Goal: Complete application form: Complete application form

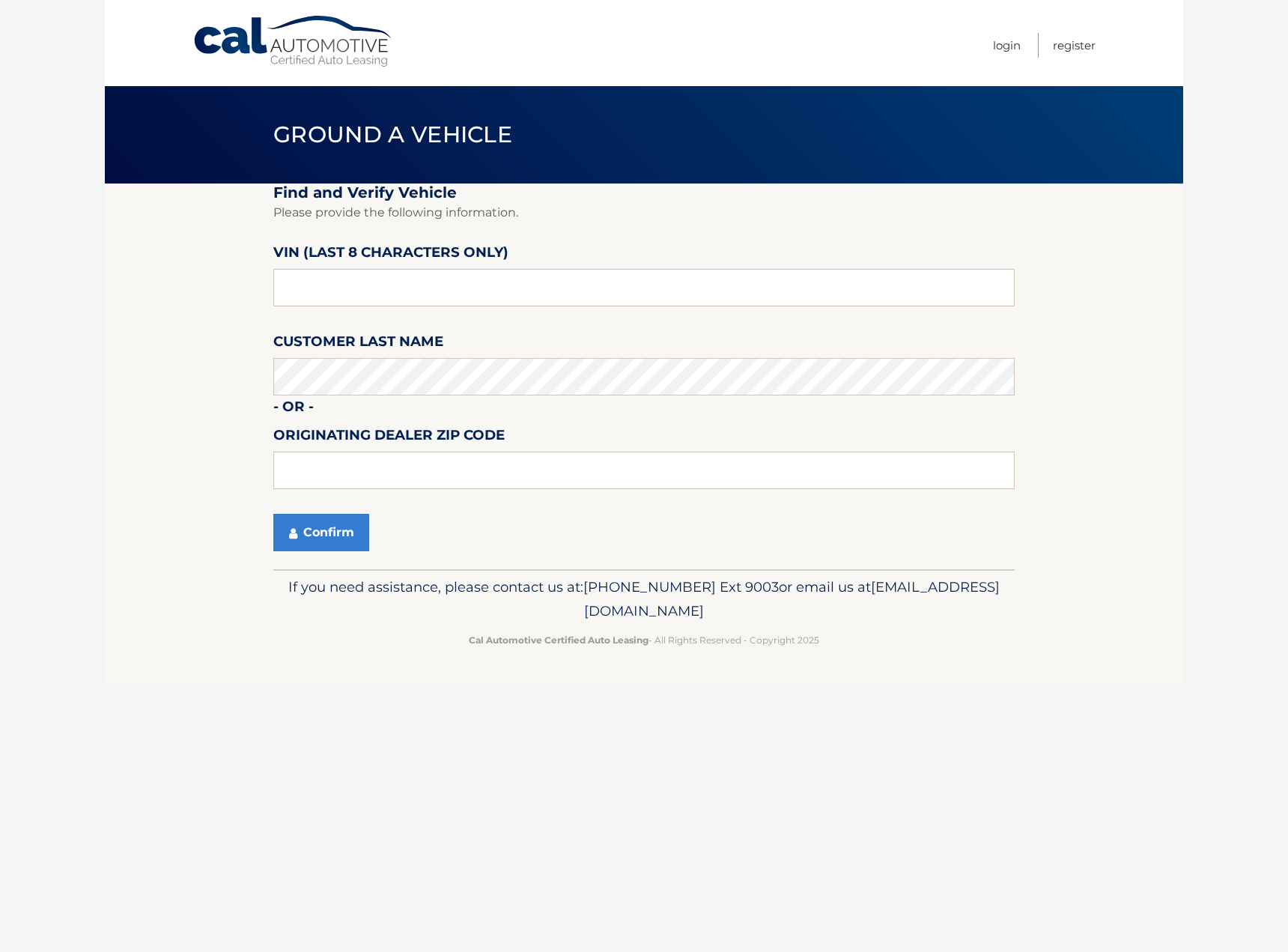
drag, startPoint x: 333, startPoint y: 251, endPoint x: 334, endPoint y: 269, distance: 18.0
click at [333, 252] on label "VIN (last 8 characters only)" at bounding box center [391, 255] width 235 height 28
click at [328, 292] on input "text" at bounding box center [644, 288] width 741 height 38
type input "144292**"
click at [331, 476] on input "text" at bounding box center [644, 470] width 741 height 38
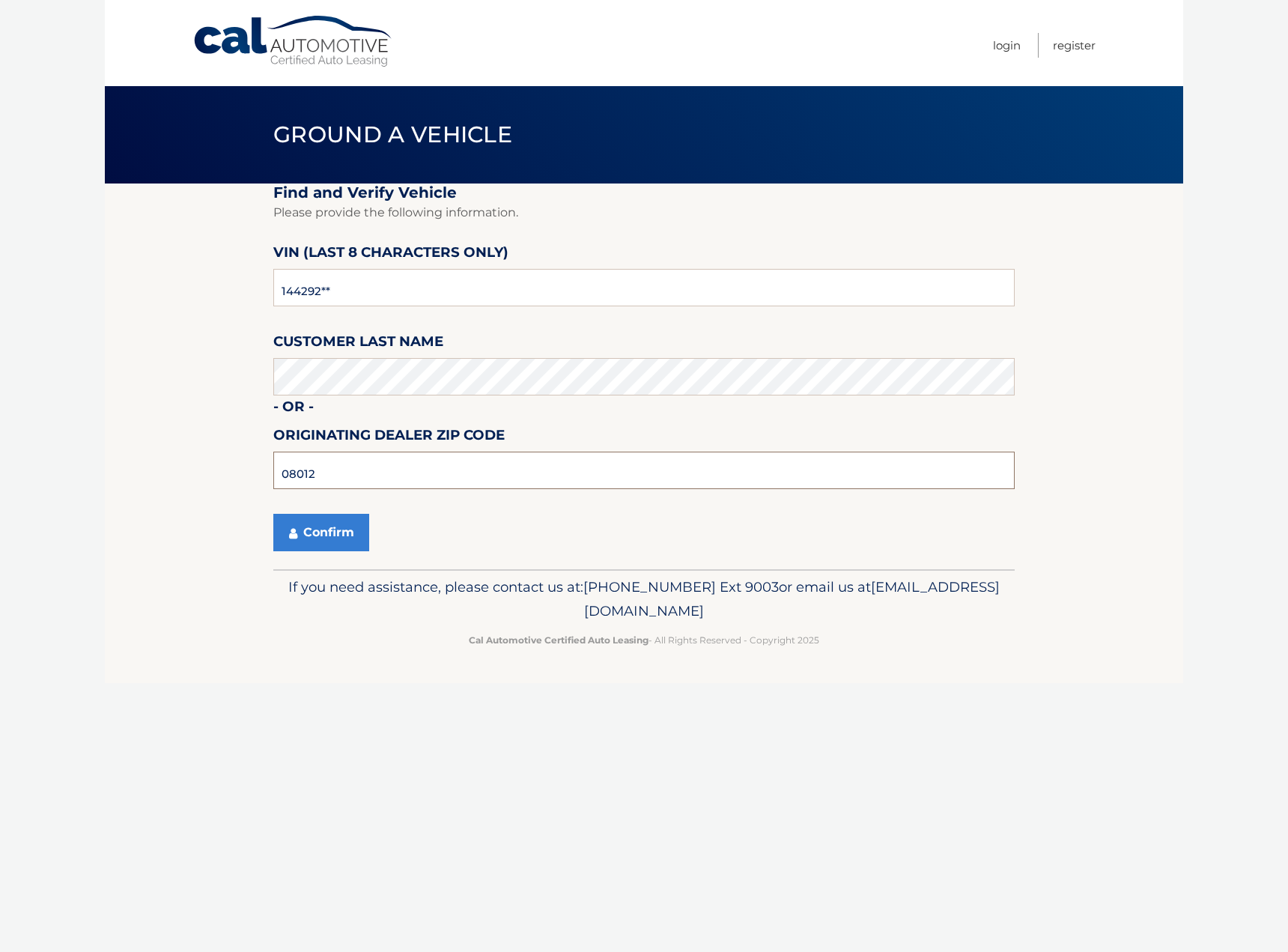
type input "08012"
drag, startPoint x: 610, startPoint y: 518, endPoint x: 600, endPoint y: 515, distance: 10.4
click at [610, 518] on div "Confirm" at bounding box center [644, 532] width 741 height 38
click at [329, 536] on button "Confirm" at bounding box center [321, 532] width 96 height 38
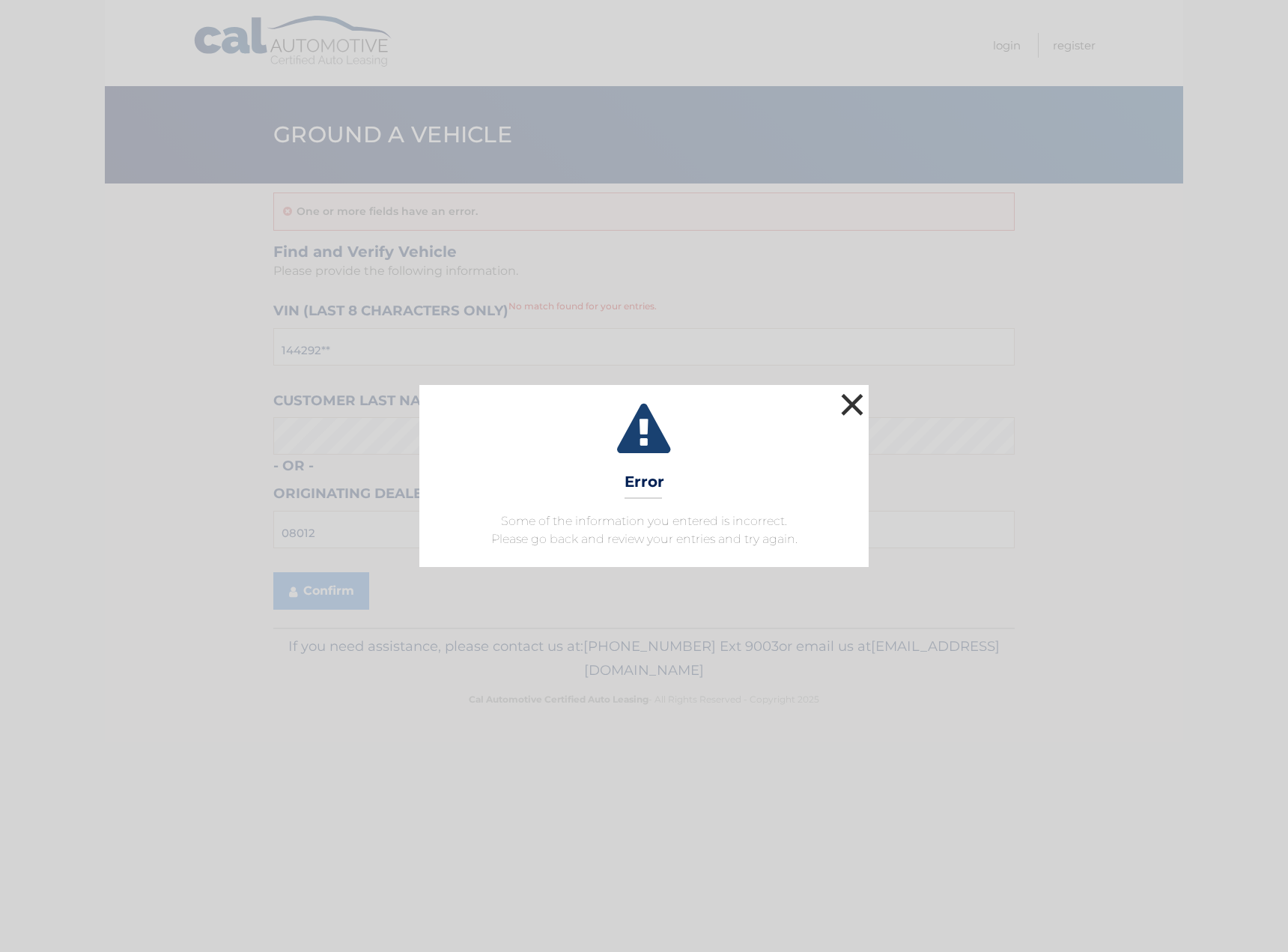
click at [850, 406] on button "×" at bounding box center [852, 404] width 30 height 30
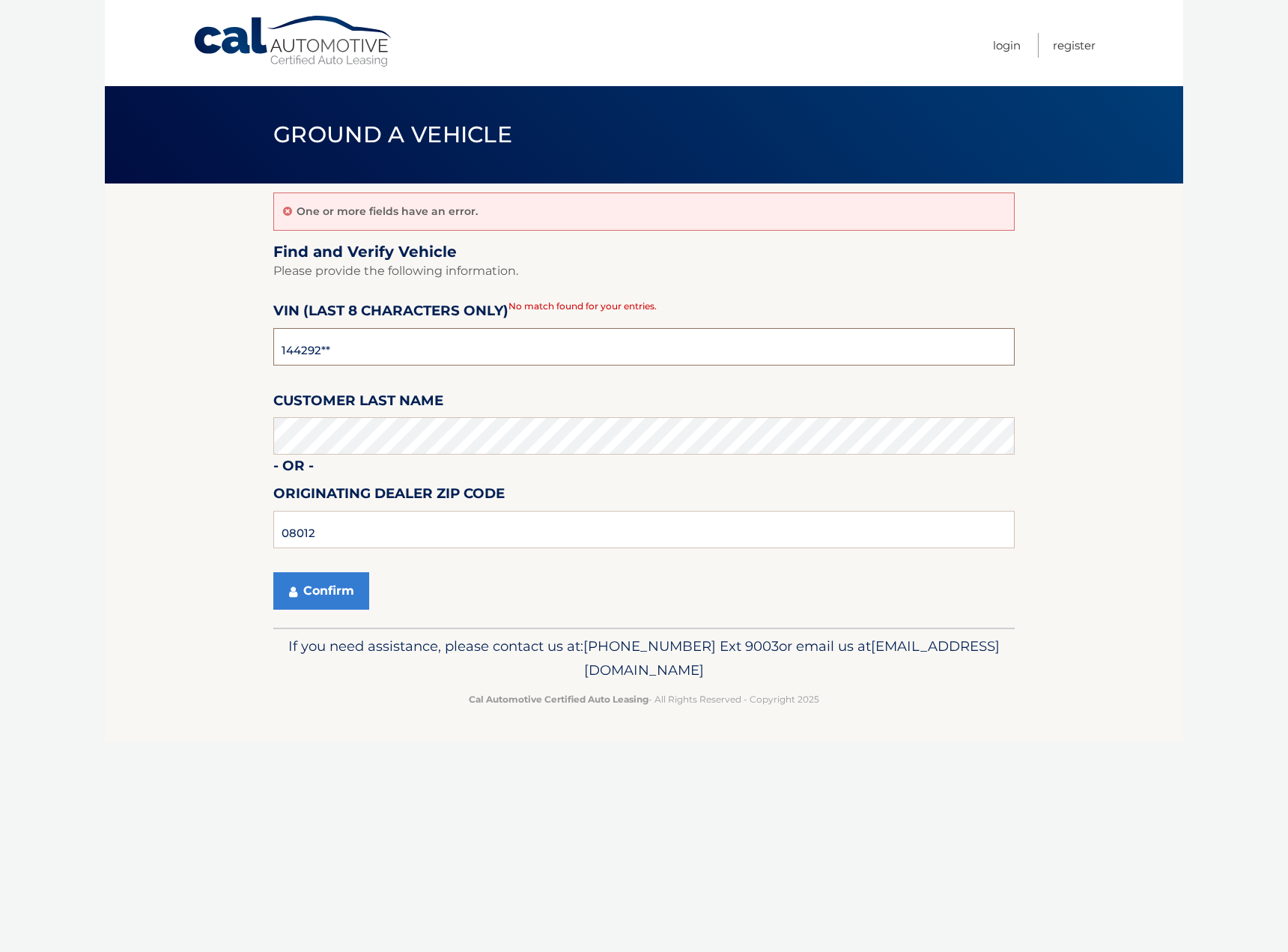
click at [344, 346] on input "144292**" at bounding box center [644, 346] width 741 height 38
type input "1*******"
drag, startPoint x: 344, startPoint y: 346, endPoint x: 332, endPoint y: 345, distance: 12.0
click at [332, 345] on input "text" at bounding box center [644, 346] width 741 height 38
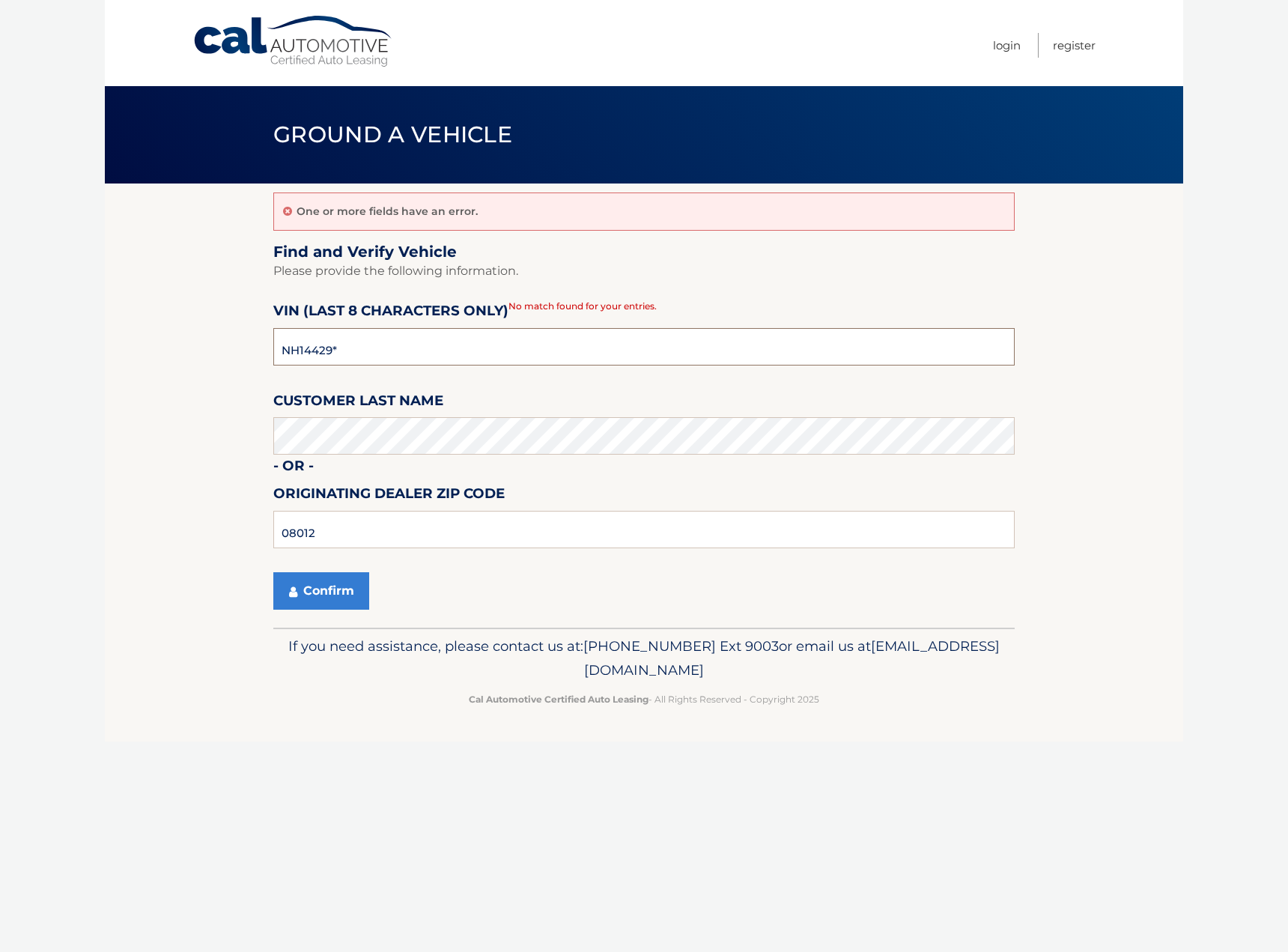
type input "NH144292"
click at [328, 595] on button "Confirm" at bounding box center [321, 591] width 96 height 38
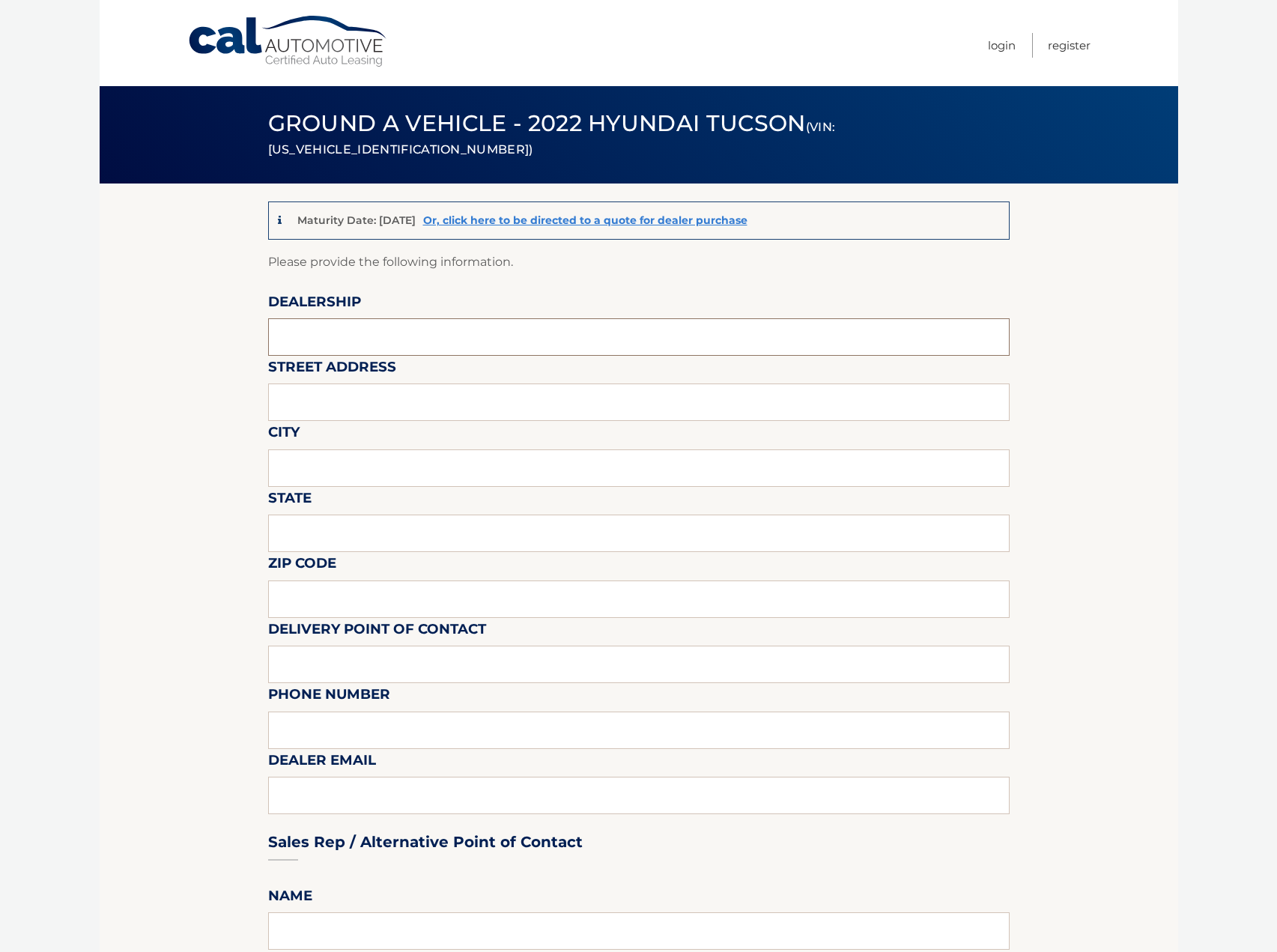
click at [321, 341] on input "text" at bounding box center [639, 337] width 741 height 38
type input "HYUNDAI OF TURNERSVILLE"
type input "3400 RT 42"
type input "TURNERSVILLE"
type input "NJ"
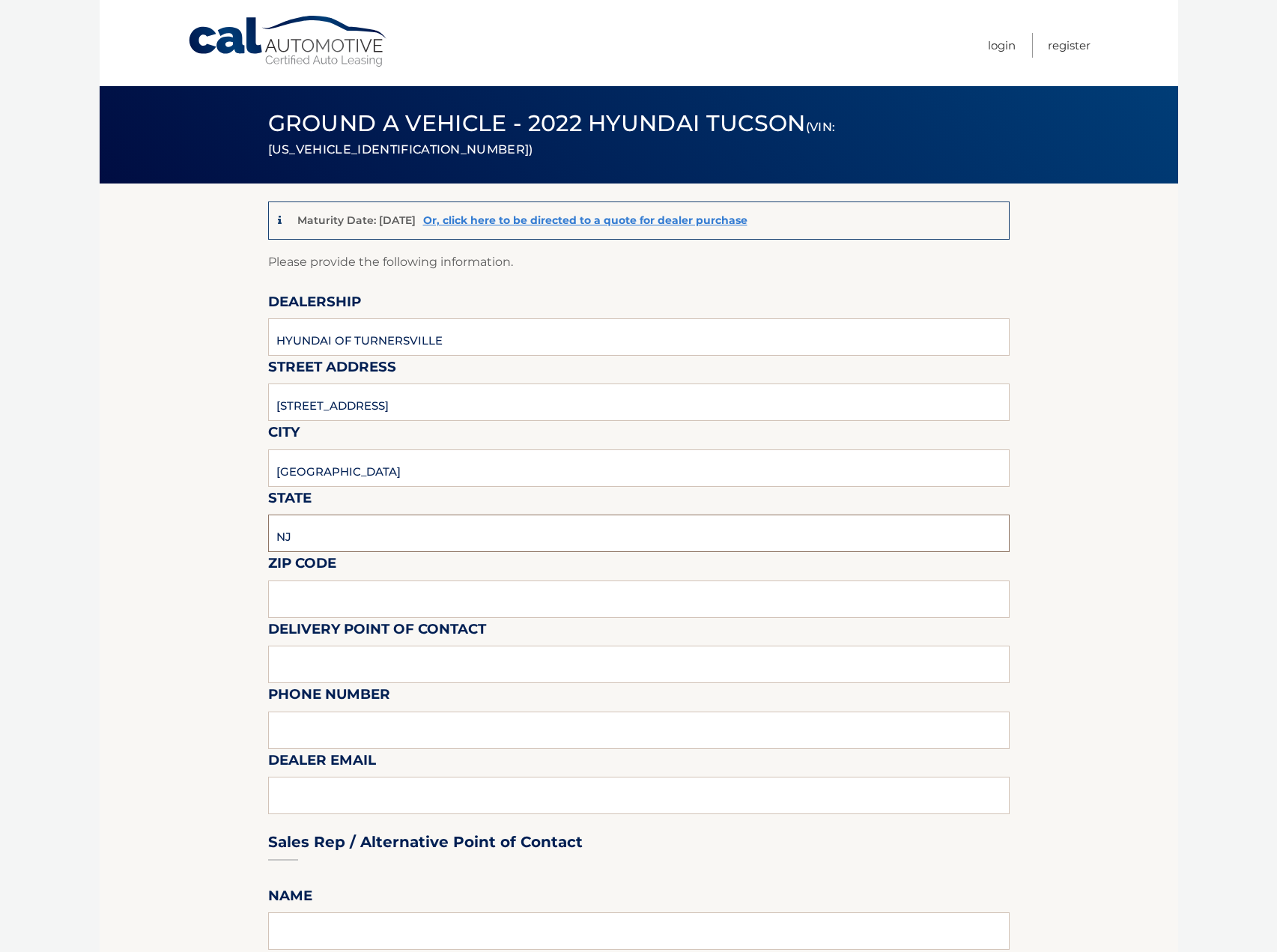
type input "08012"
type input "FRANK WEXLER"
type input "8566497541"
type input "FWEXLER@PENSKEAUTOMOTIVE.COM"
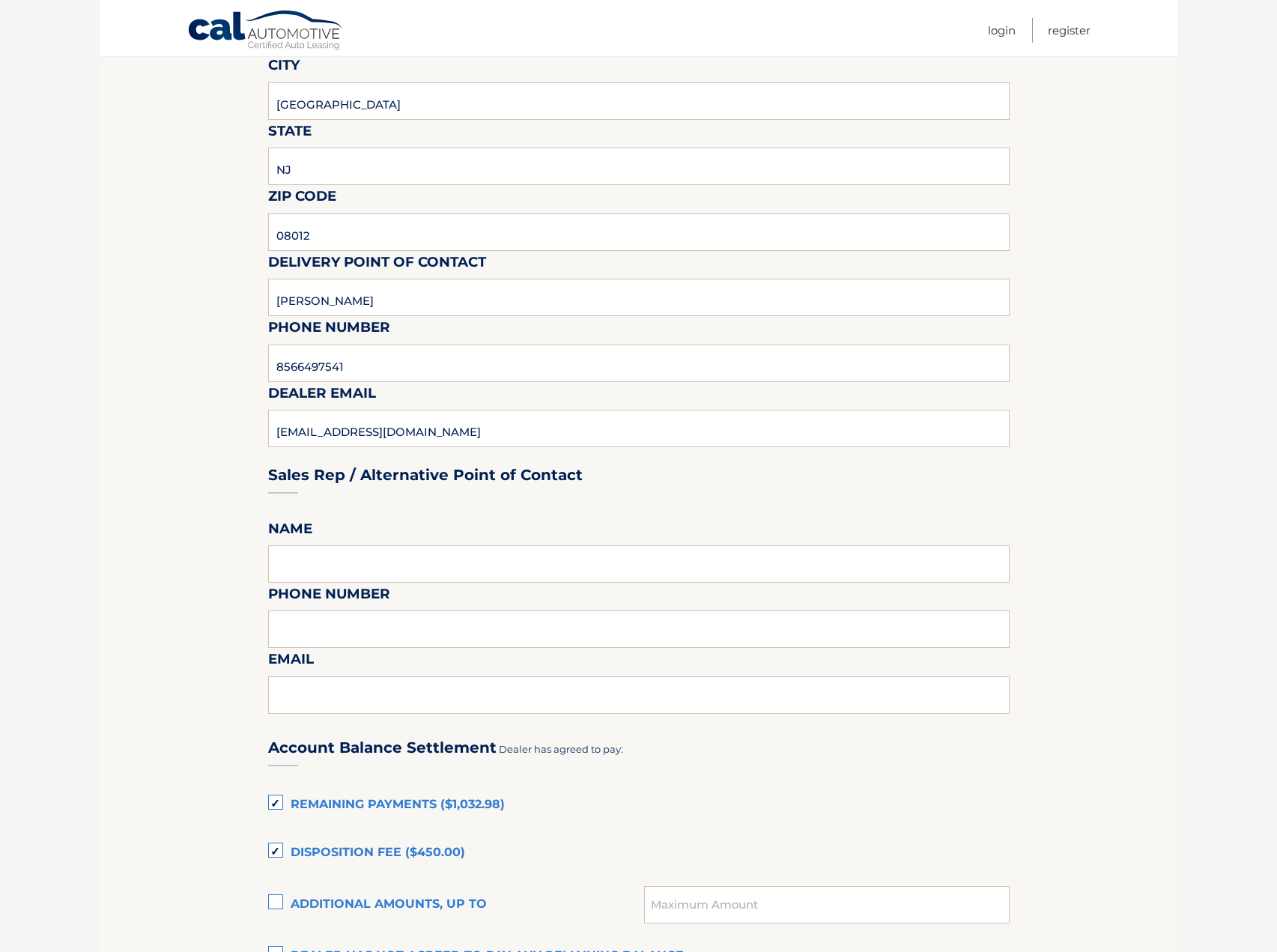
scroll to position [450, 0]
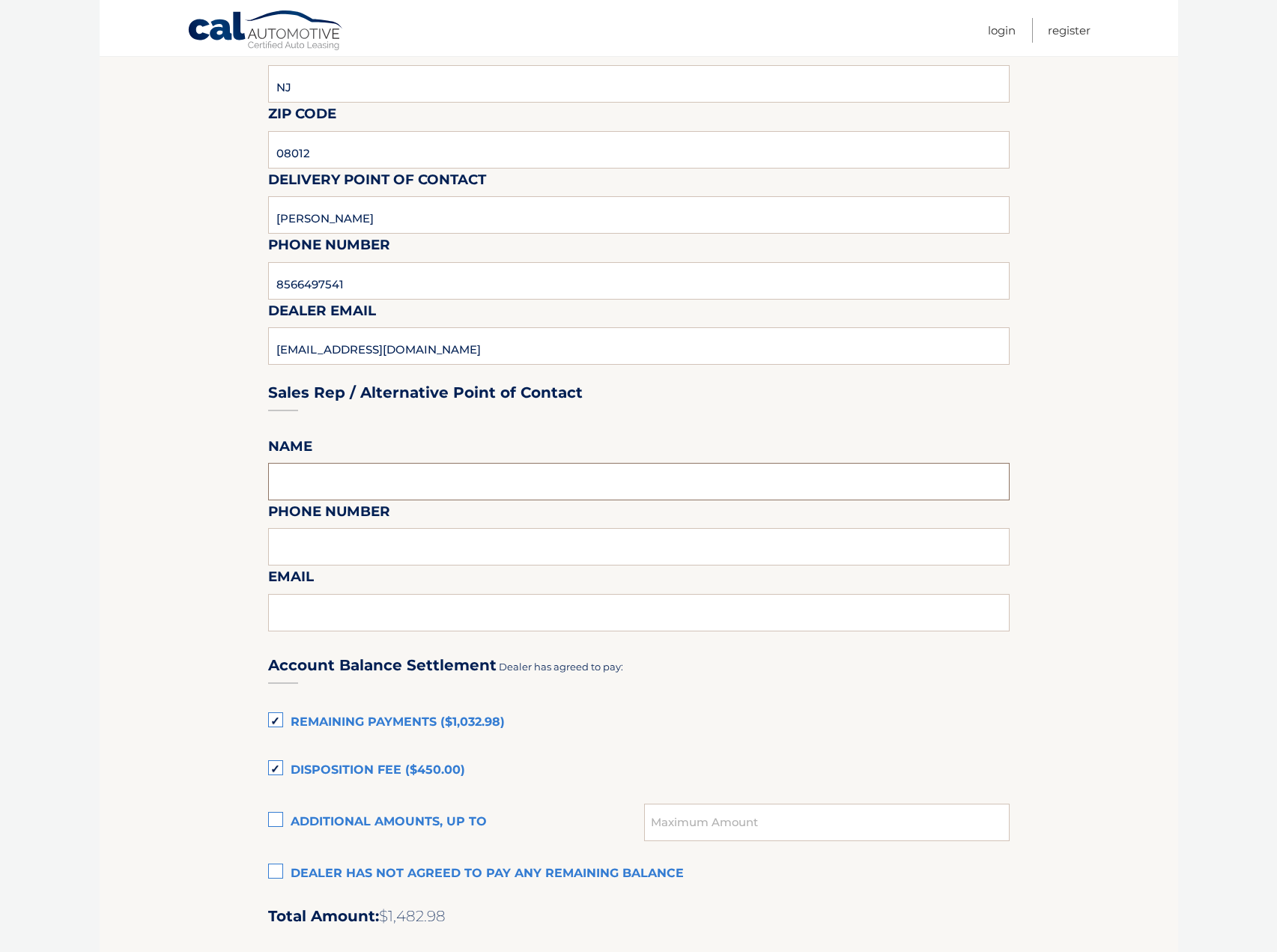
click at [353, 476] on input "text" at bounding box center [639, 482] width 741 height 38
type input "FRANK WEXLER"
type input "8566497541"
type input "FWEXLER@PENSKEAUTOMOTIVE.COM"
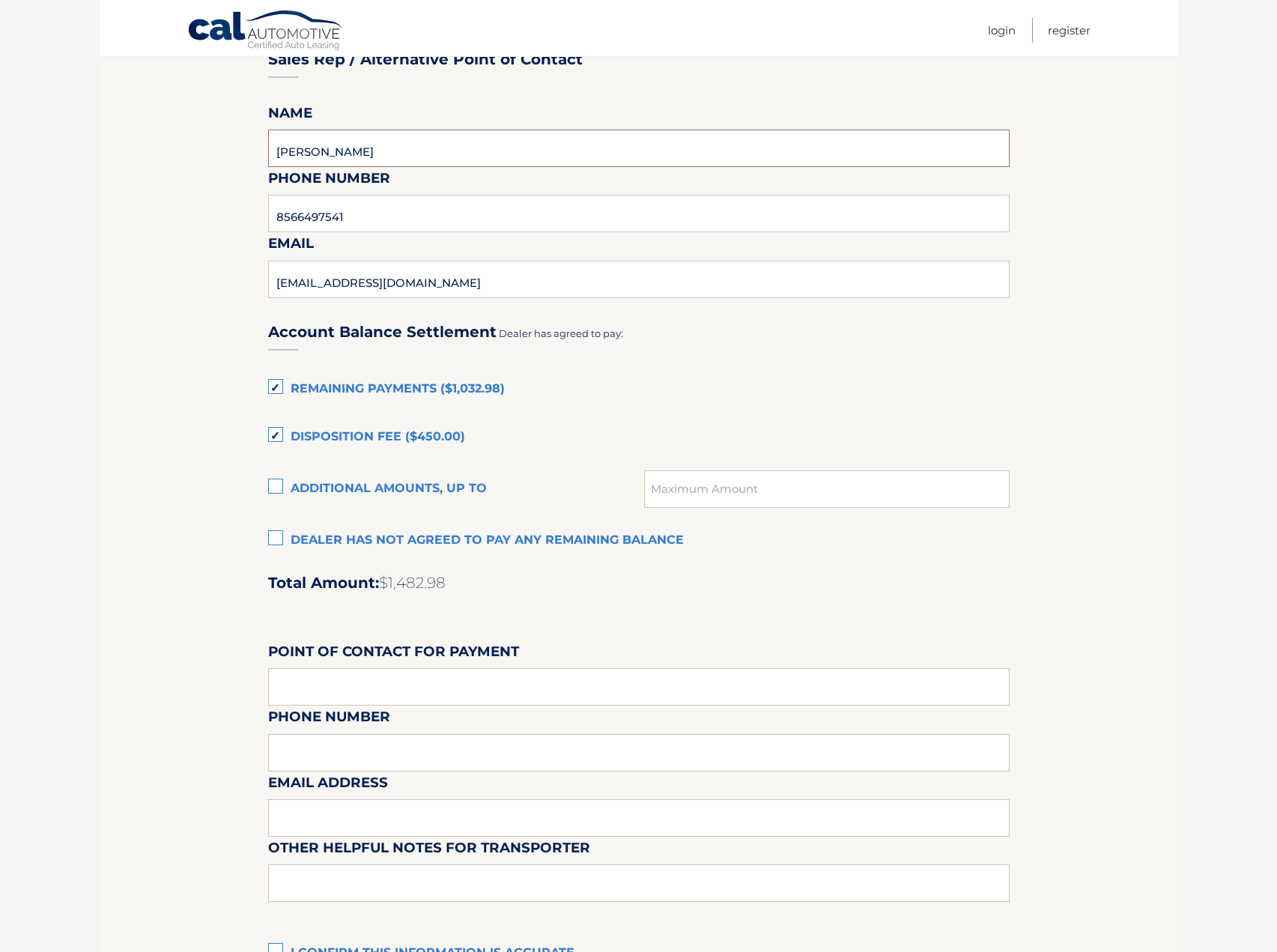
scroll to position [898, 0]
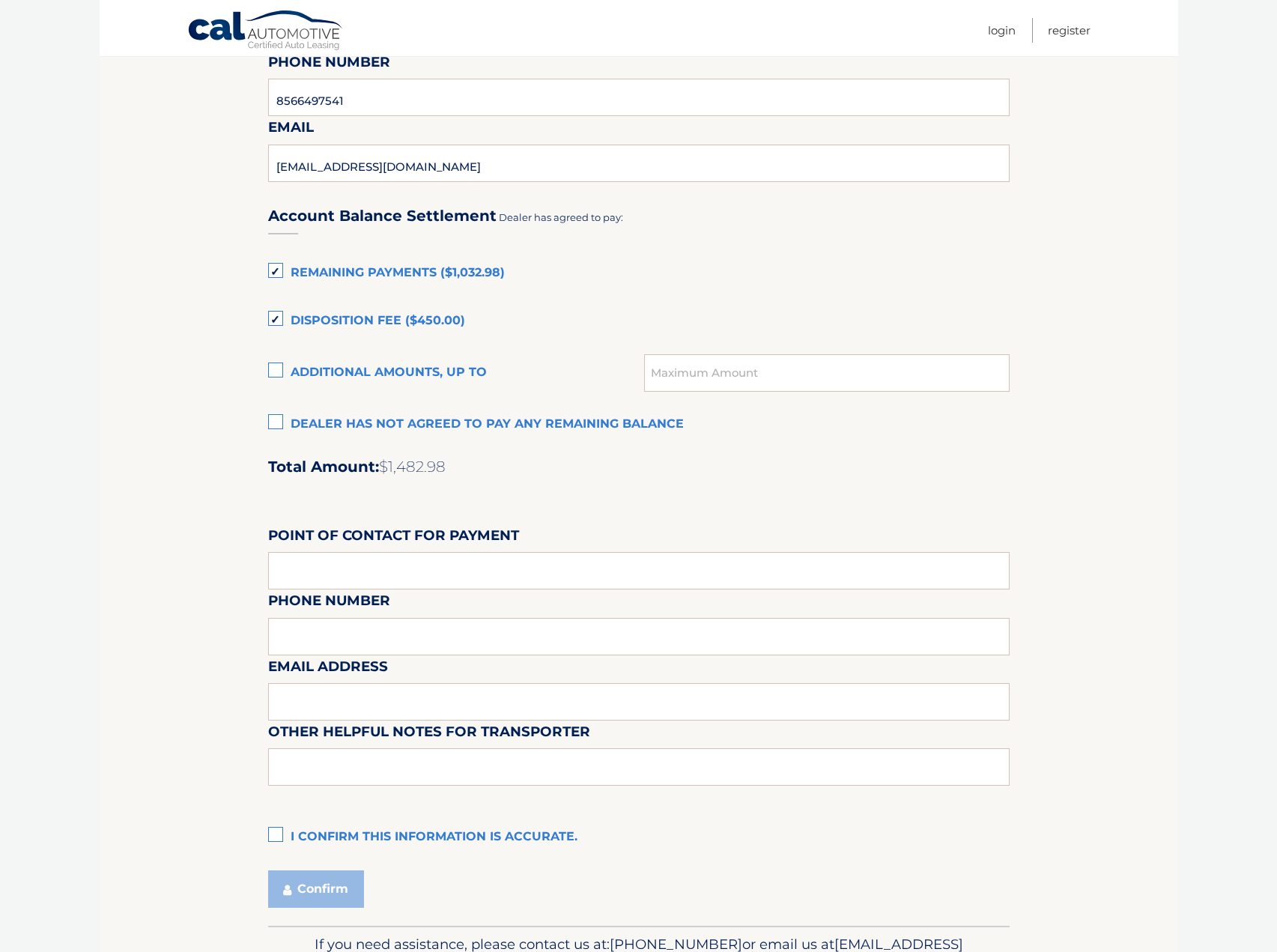
click at [272, 835] on label "I confirm this information is accurate." at bounding box center [639, 836] width 741 height 30
click at [0, 0] on input "I confirm this information is accurate." at bounding box center [0, 0] width 0 height 0
click at [328, 885] on button "Confirm" at bounding box center [316, 889] width 96 height 38
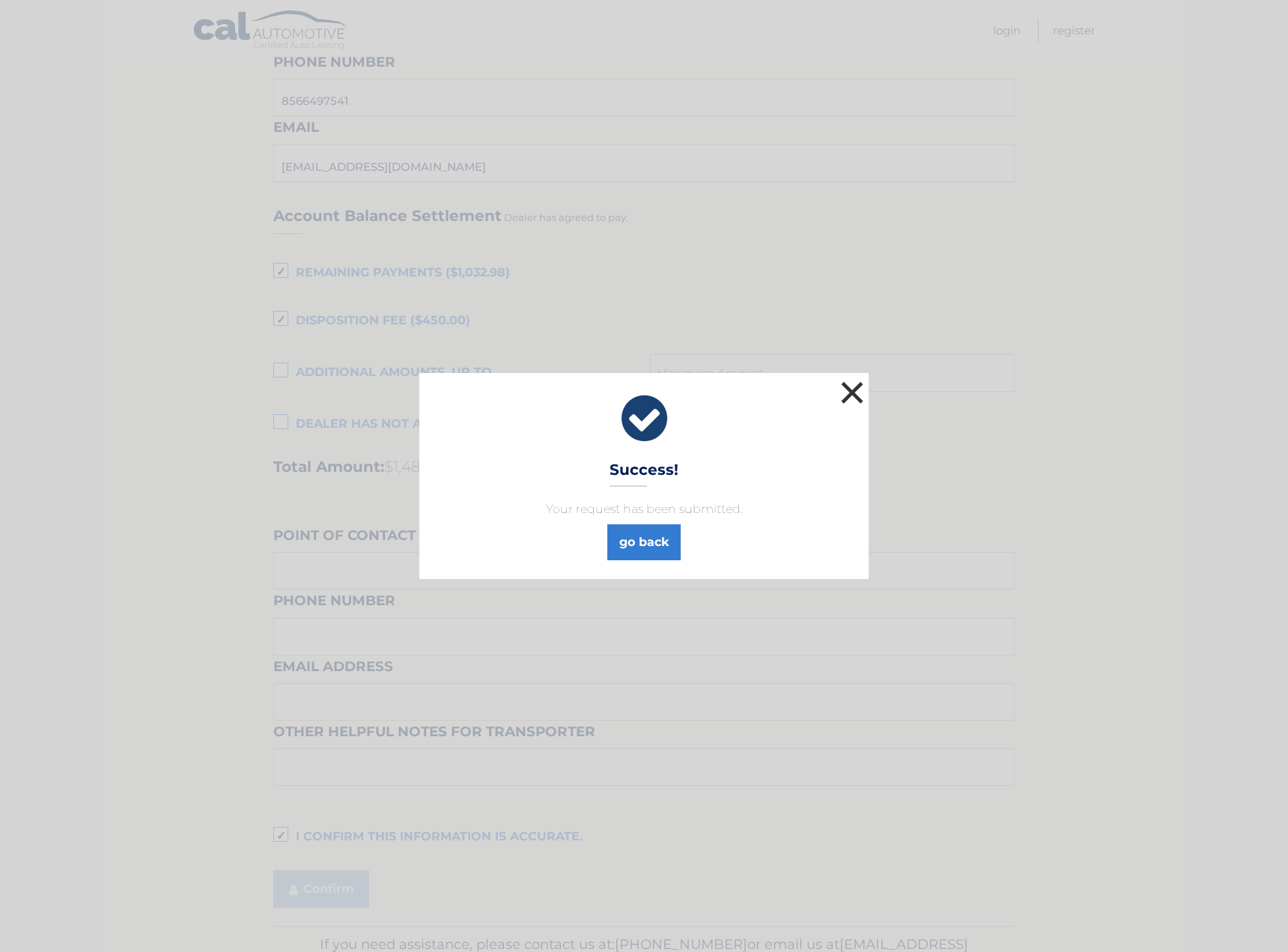
click at [855, 396] on button "×" at bounding box center [852, 392] width 30 height 30
